Goal: Task Accomplishment & Management: Manage account settings

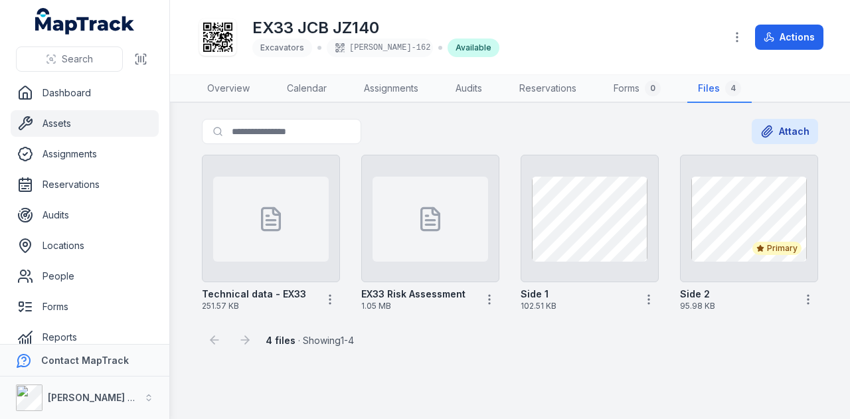
click at [407, 364] on main "Search for files Attach Technical data - EX33 251.57 KB EX33 Risk Assessment 1.…" at bounding box center [510, 261] width 680 height 316
click at [123, 125] on link "Assets" at bounding box center [85, 123] width 148 height 27
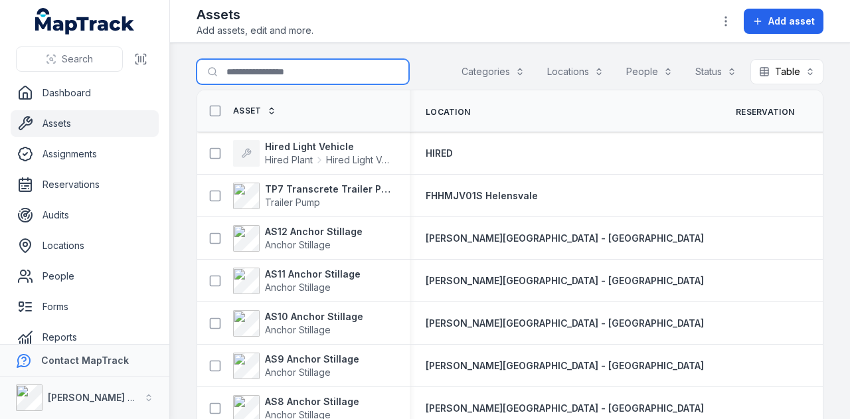
click at [262, 75] on input "Search for assets" at bounding box center [303, 71] width 212 height 25
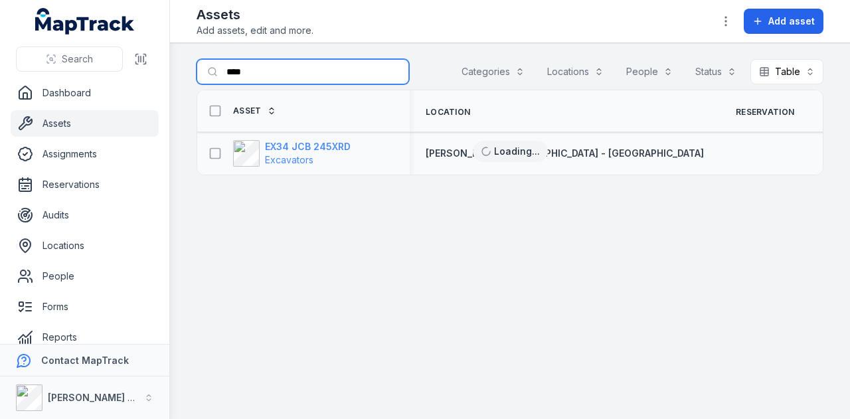
type input "****"
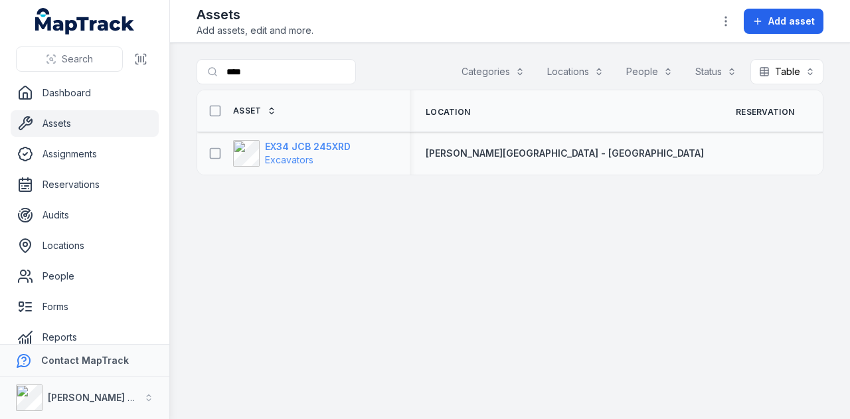
click at [320, 147] on strong "EX34 JCB 245XRD" at bounding box center [308, 146] width 86 height 13
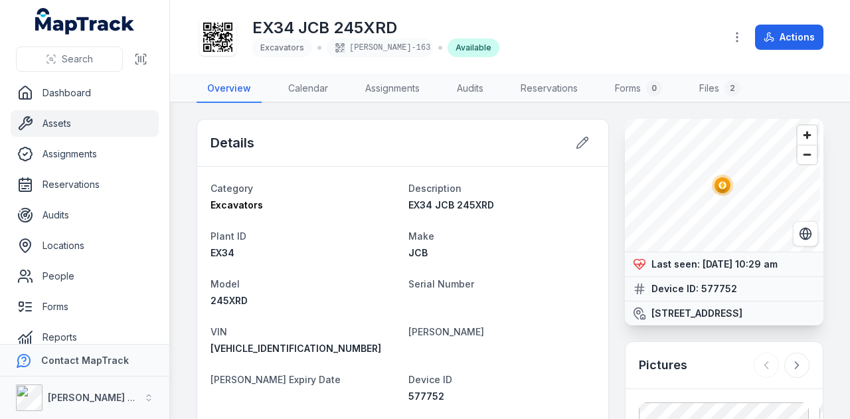
scroll to position [66, 0]
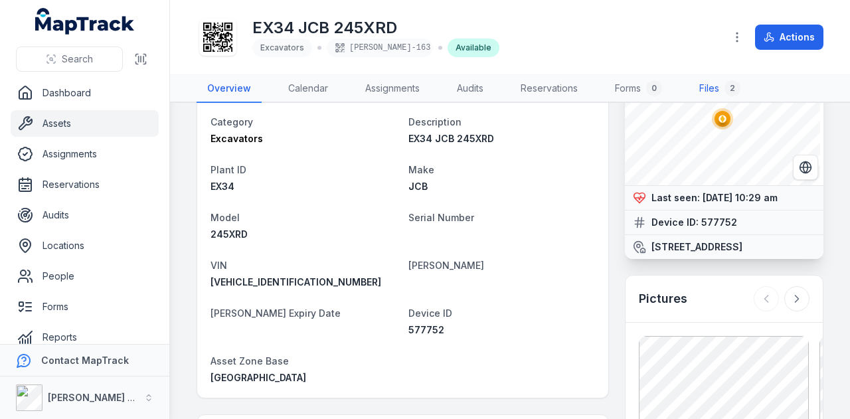
click at [708, 88] on link "Files 2" at bounding box center [719, 89] width 62 height 28
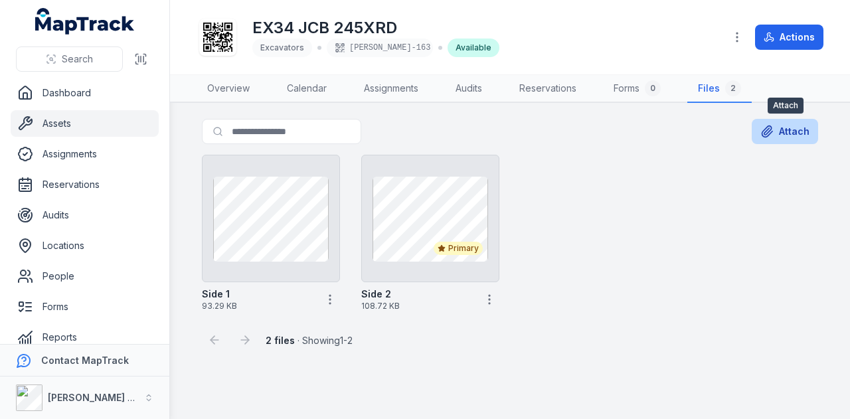
click at [799, 138] on button "Attach" at bounding box center [784, 131] width 66 height 25
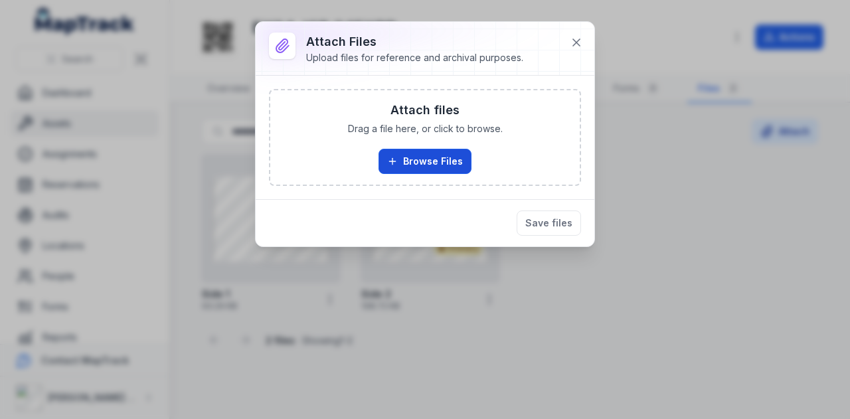
click at [423, 165] on button "Browse Files" at bounding box center [424, 161] width 93 height 25
click at [428, 164] on button "Browse Files" at bounding box center [424, 161] width 93 height 25
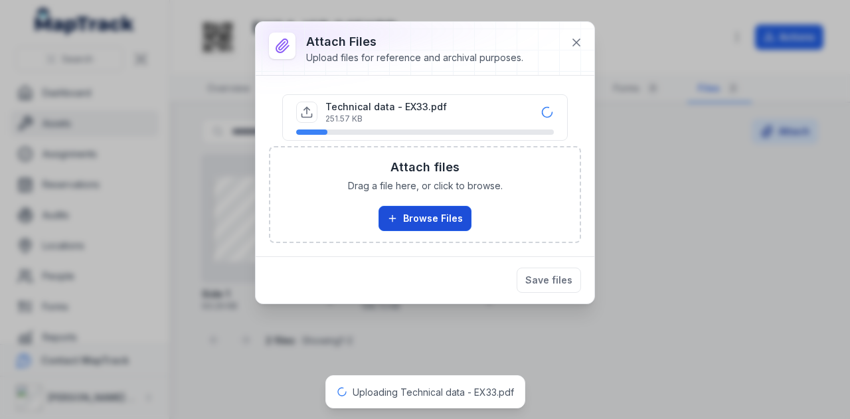
click at [416, 216] on button "Browse Files" at bounding box center [424, 218] width 93 height 25
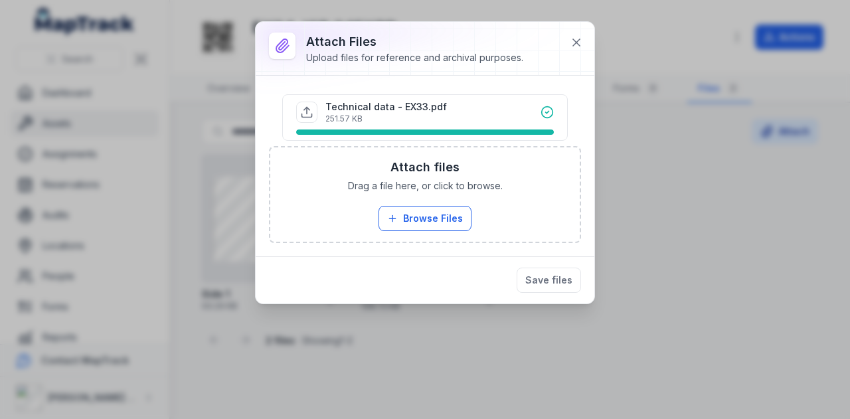
click at [550, 114] on icon at bounding box center [546, 112] width 13 height 13
click at [445, 217] on button "Browse Files" at bounding box center [424, 218] width 93 height 25
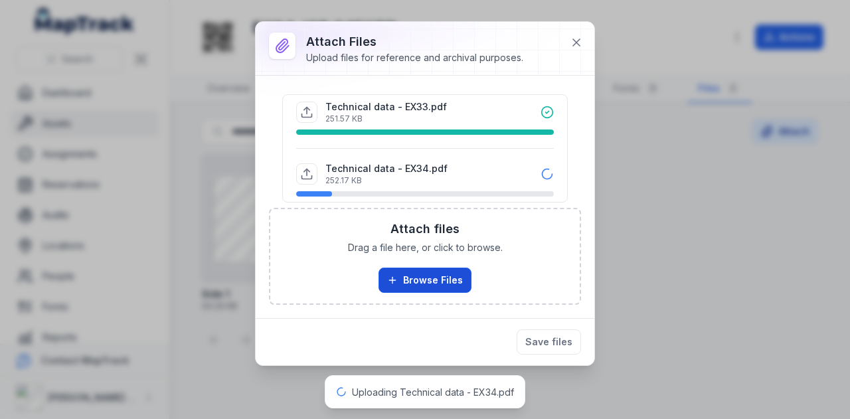
click at [437, 274] on button "Browse Files" at bounding box center [424, 280] width 93 height 25
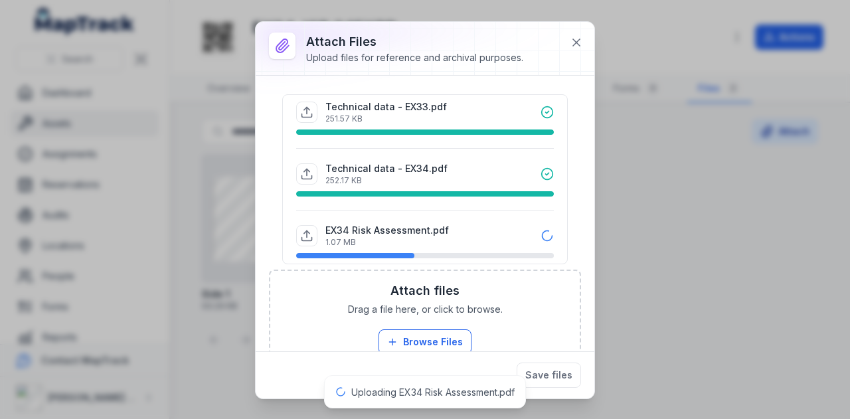
scroll to position [26, 0]
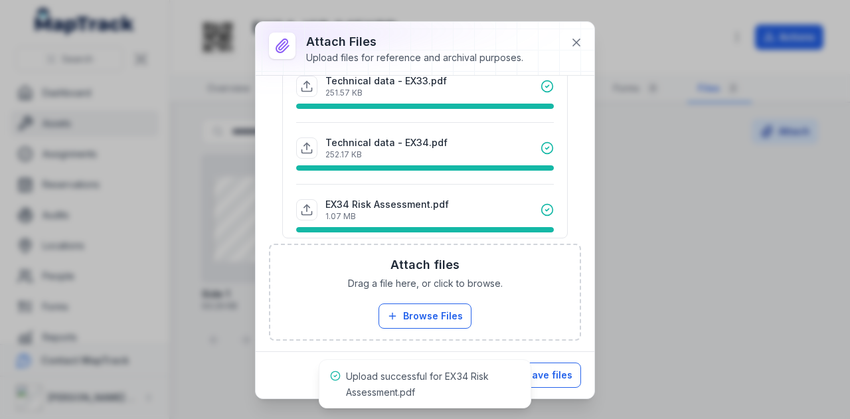
click at [553, 376] on button "Save files" at bounding box center [548, 374] width 64 height 25
